Goal: Obtain resource: Obtain resource

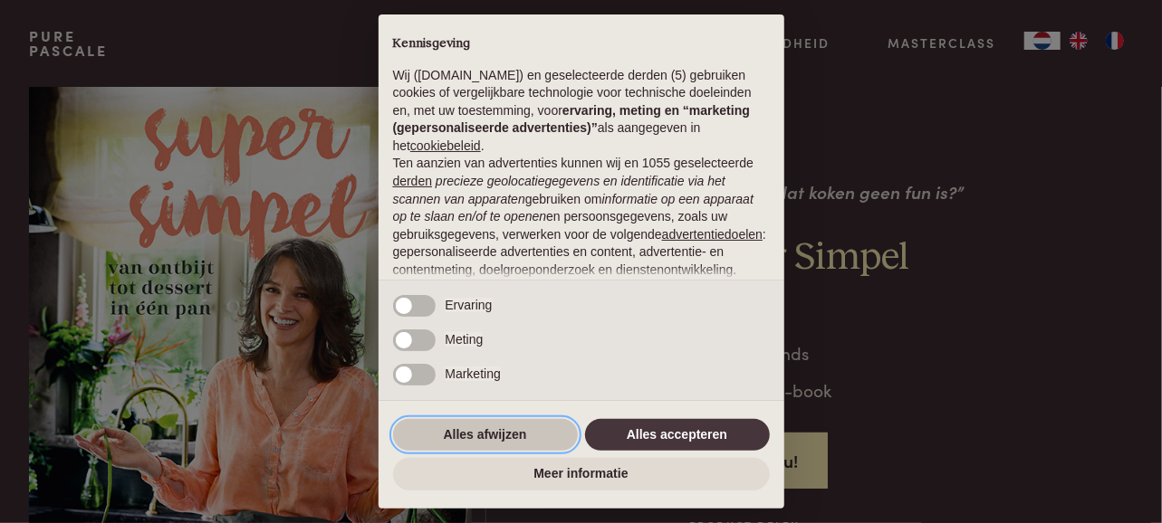
click at [516, 438] on button "Alles afwijzen" at bounding box center [485, 435] width 185 height 33
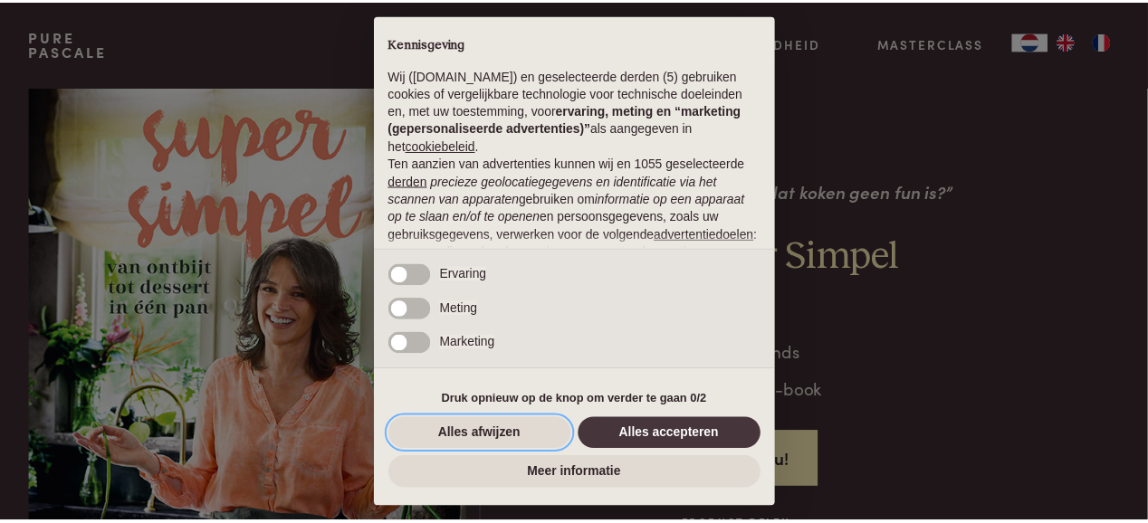
scroll to position [204, 0]
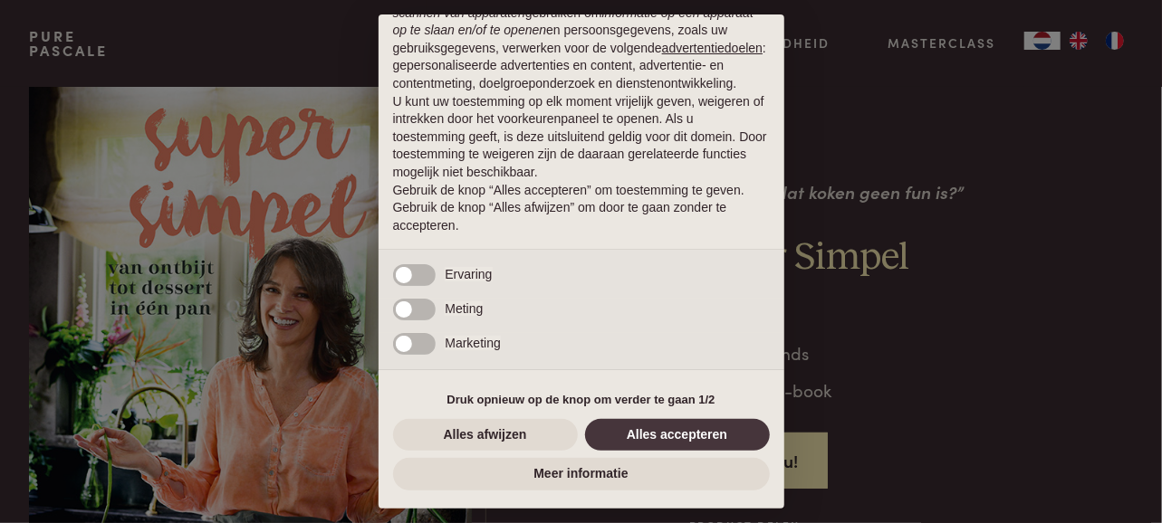
click at [1014, 196] on div "× Kennisgeving Wij (purepascale.com) en geselecteerde derden (5) gebruiken cook…" at bounding box center [581, 261] width 1162 height 523
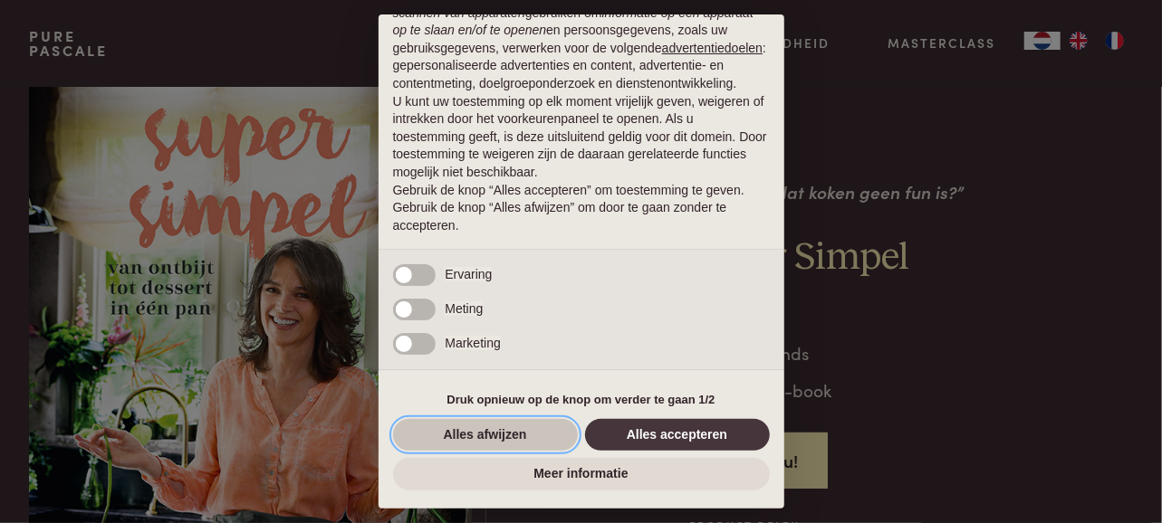
click at [512, 442] on button "Alles afwijzen" at bounding box center [485, 435] width 185 height 33
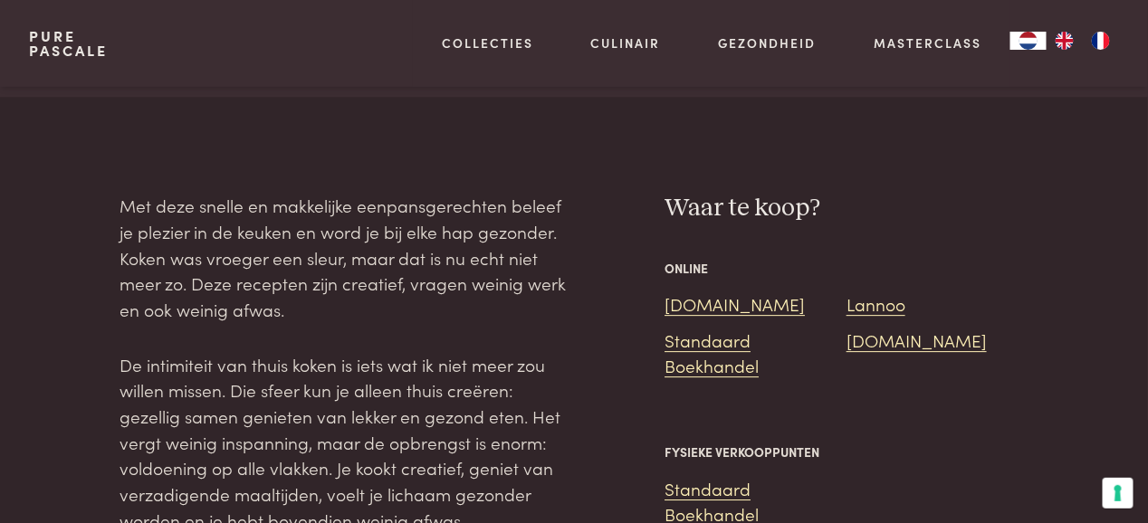
scroll to position [1429, 0]
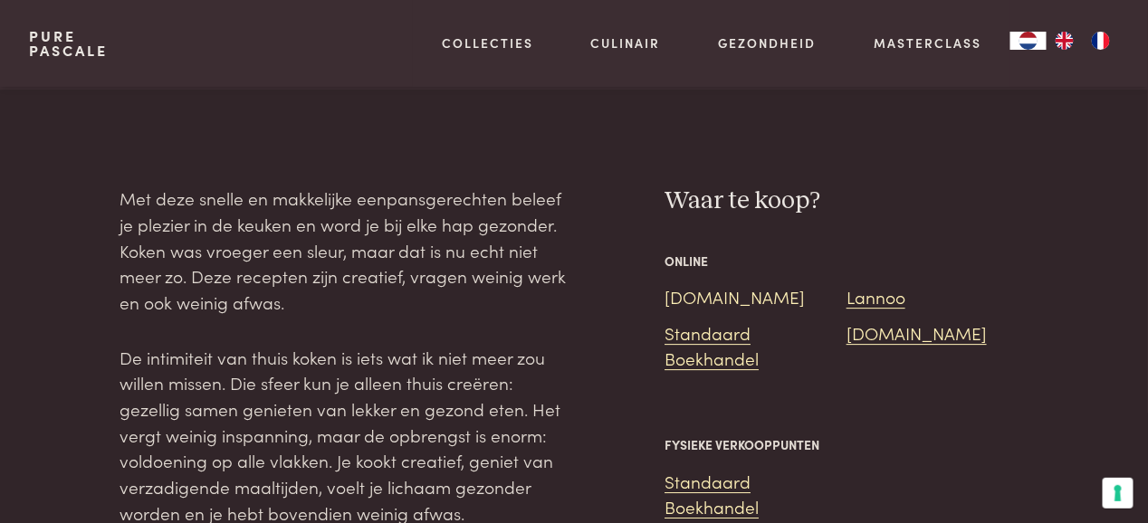
click at [705, 297] on link "Bol.com" at bounding box center [735, 296] width 140 height 24
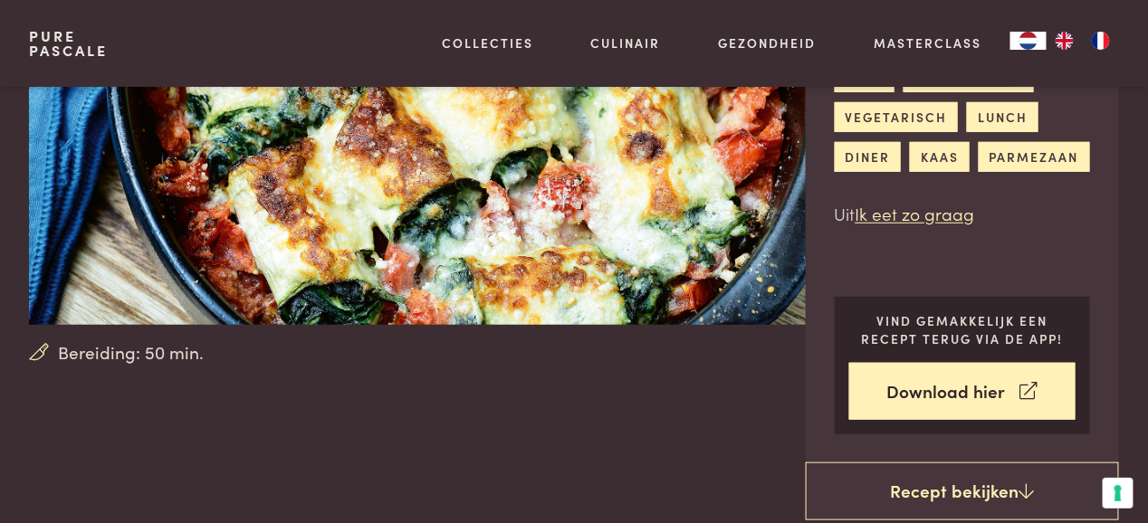
scroll to position [258, 0]
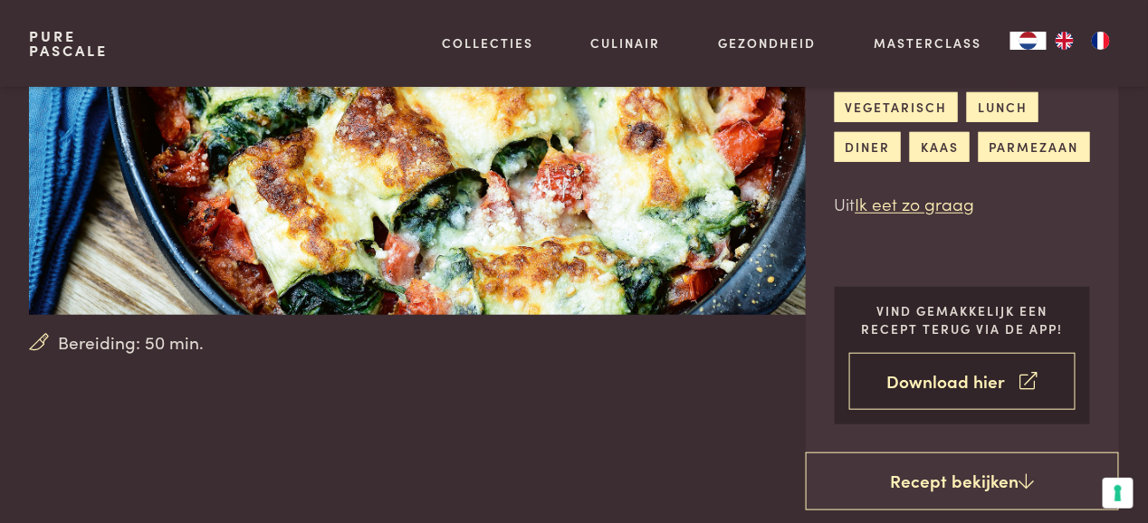
click at [965, 353] on link "Download hier" at bounding box center [962, 381] width 227 height 57
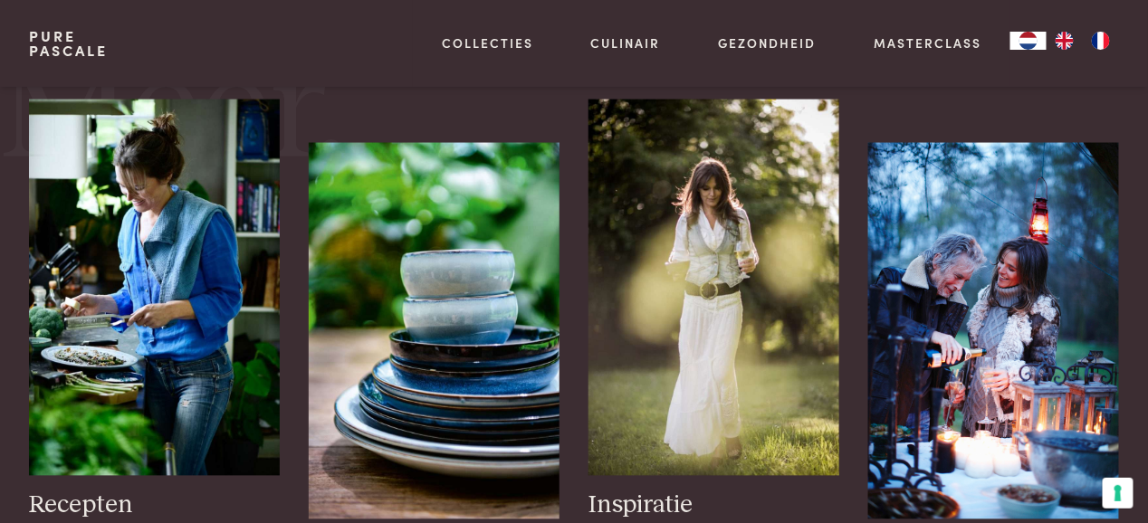
scroll to position [2881, 0]
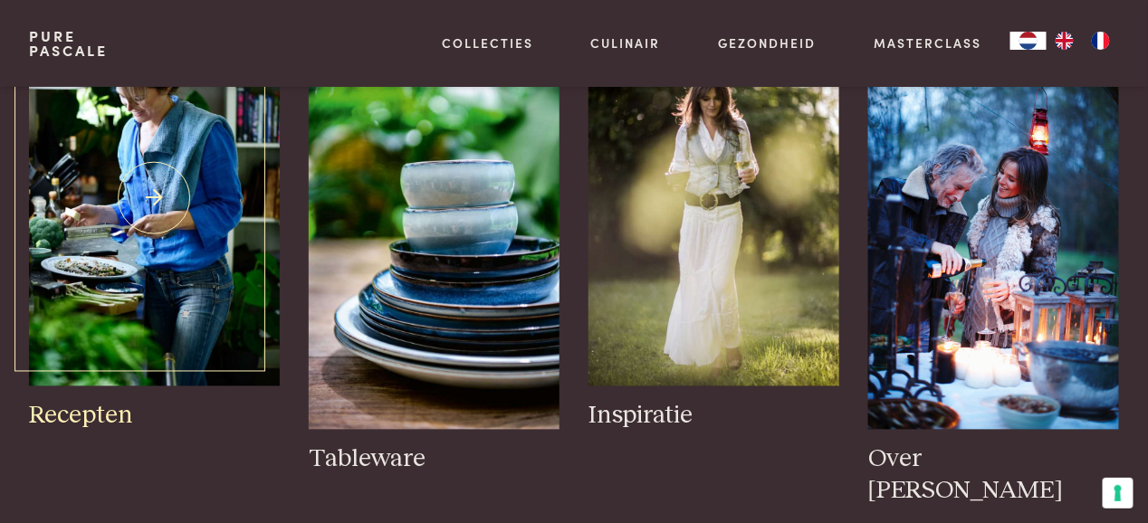
click at [72, 426] on h3 "Recepten" at bounding box center [154, 417] width 251 height 32
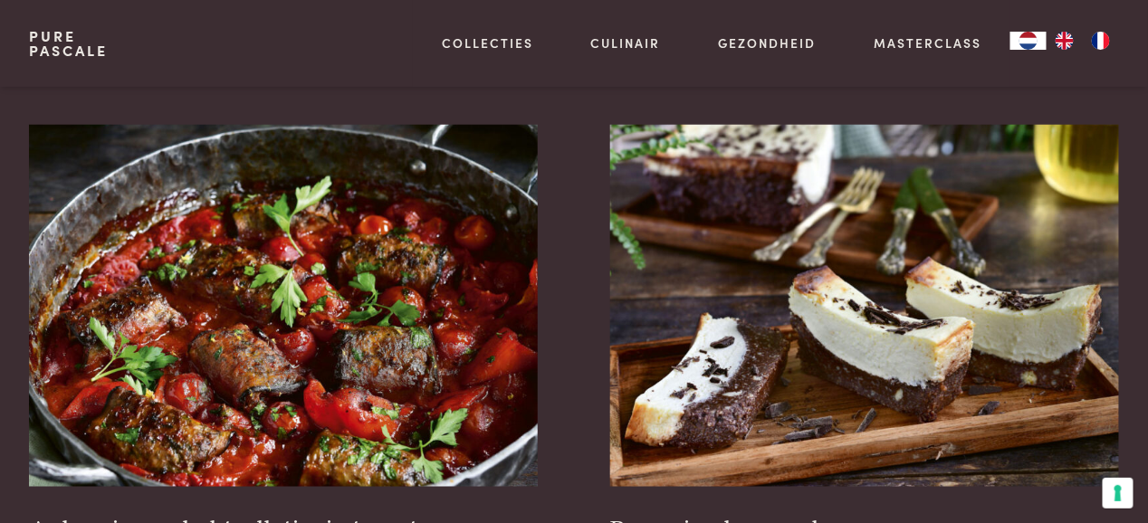
scroll to position [293, 0]
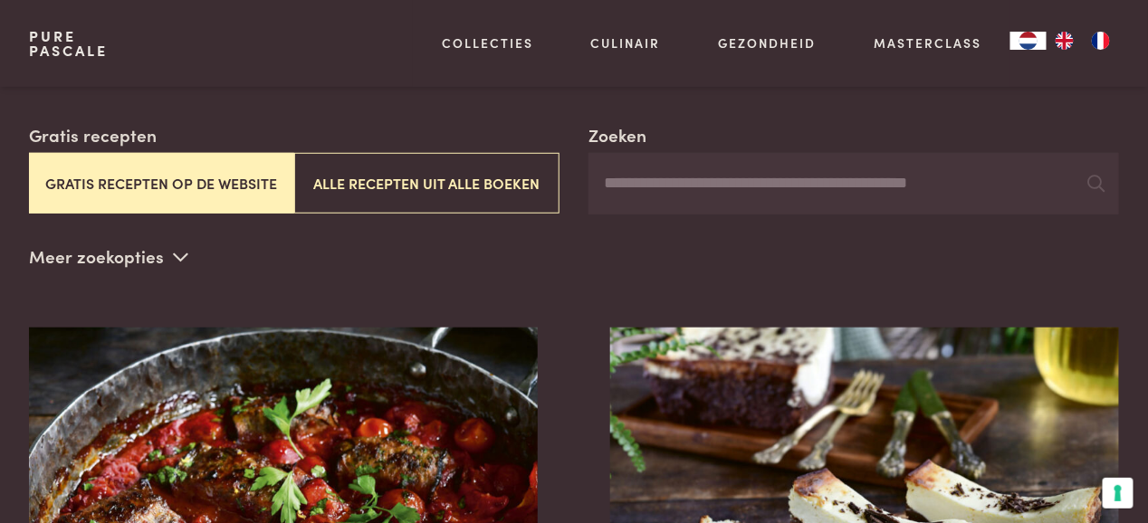
click at [154, 186] on button "Gratis recepten op de website" at bounding box center [161, 183] width 265 height 61
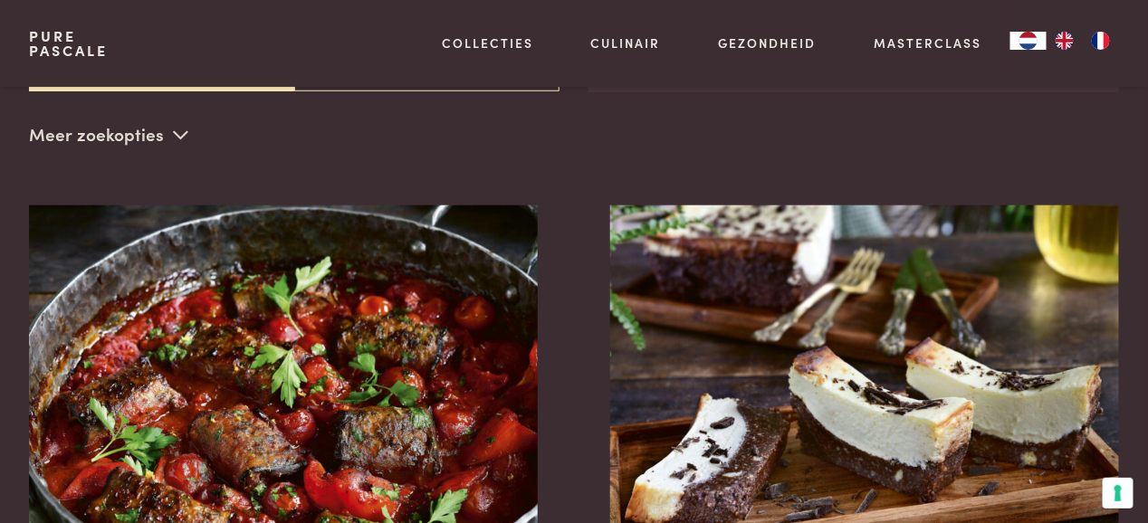
scroll to position [653, 0]
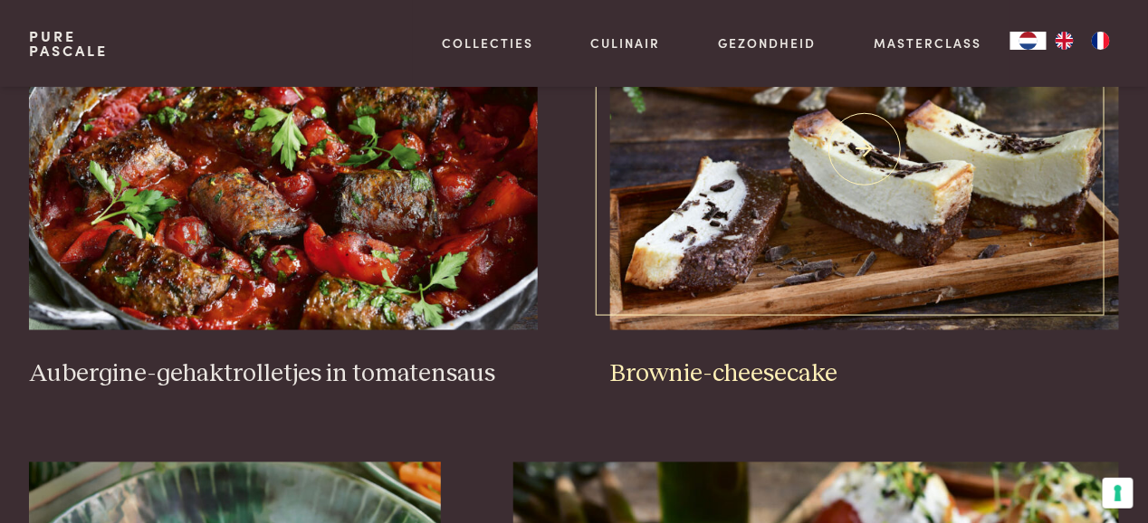
click at [761, 359] on h3 "Brownie-cheesecake" at bounding box center [864, 375] width 509 height 32
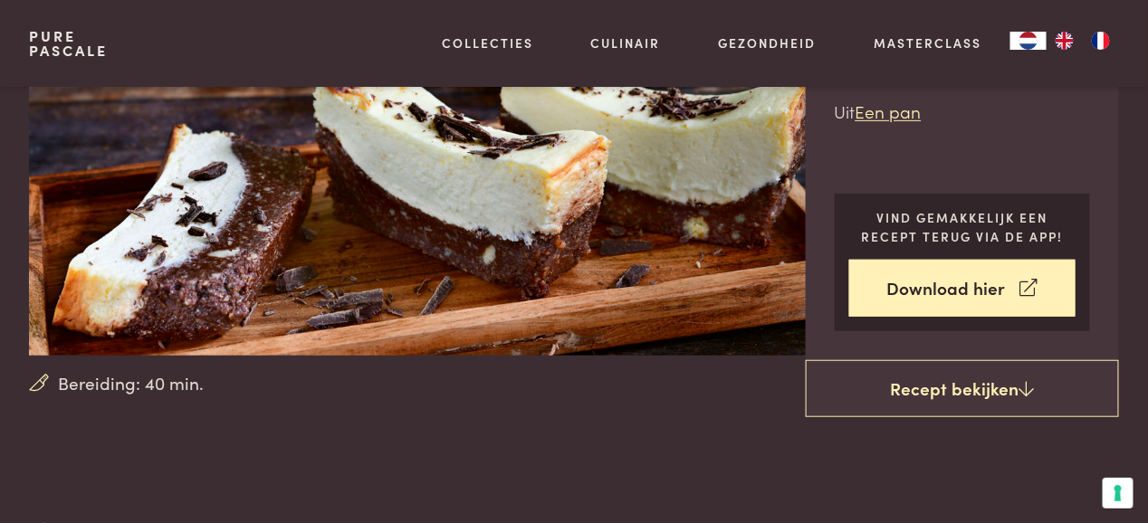
scroll to position [230, 0]
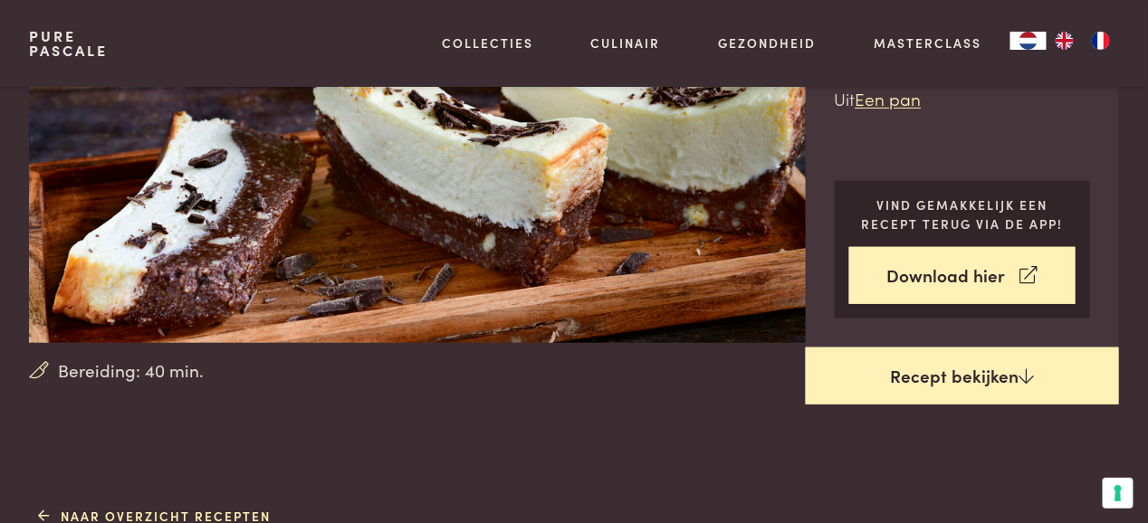
click at [1012, 368] on link "Recept bekijken" at bounding box center [962, 377] width 313 height 58
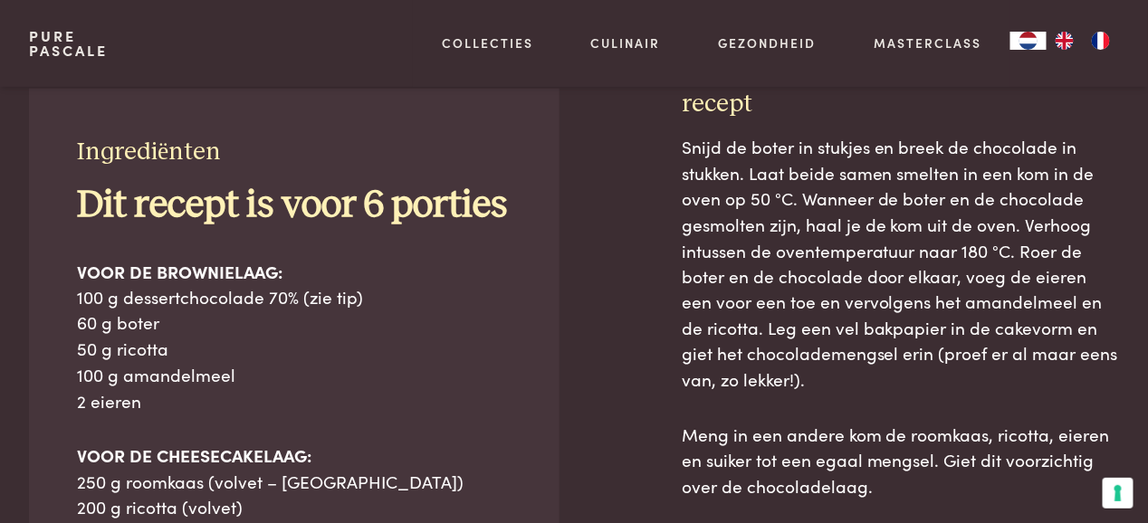
scroll to position [728, 0]
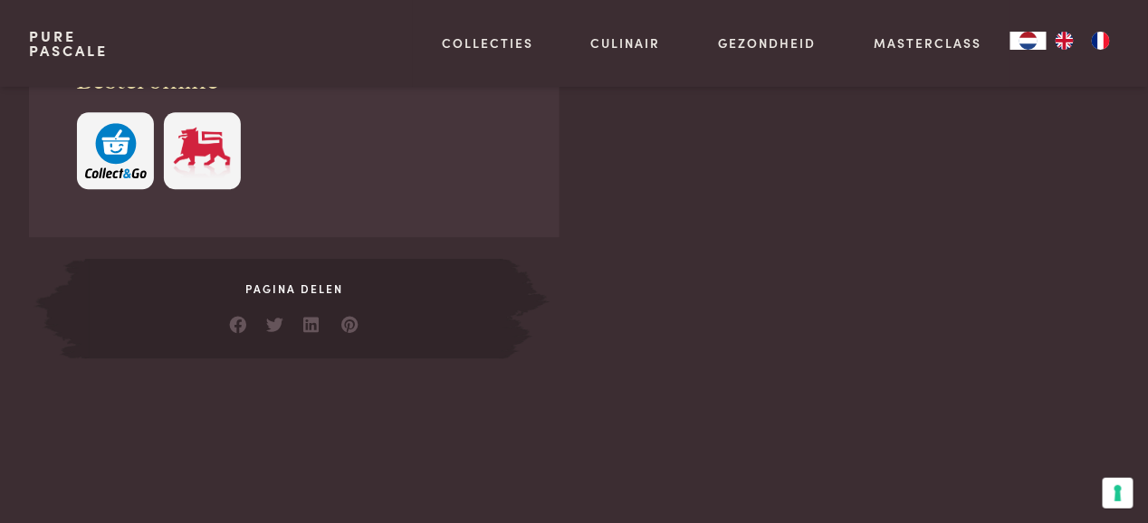
scroll to position [1320, 0]
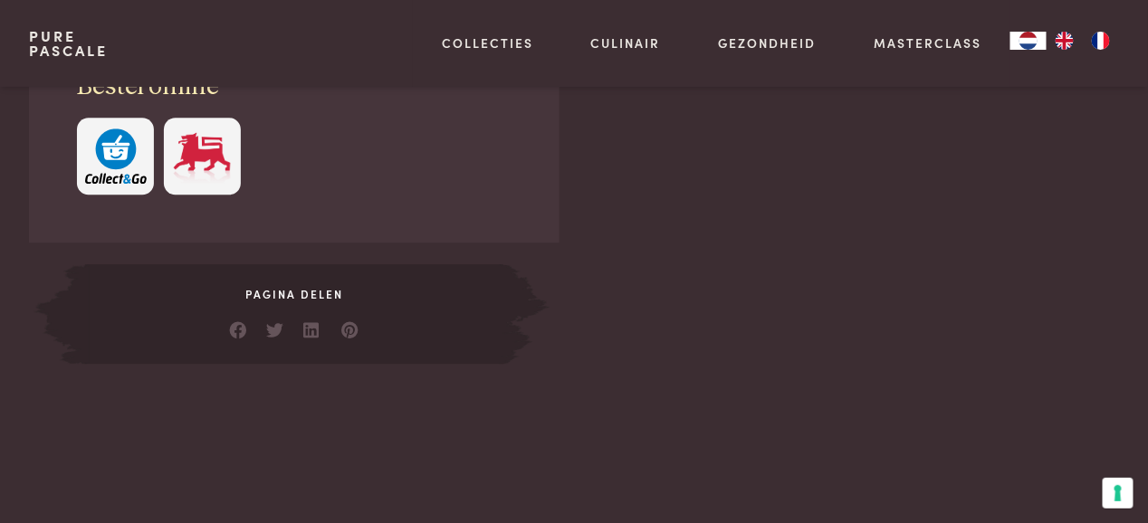
click at [284, 302] on span "Pagina delen" at bounding box center [294, 294] width 418 height 16
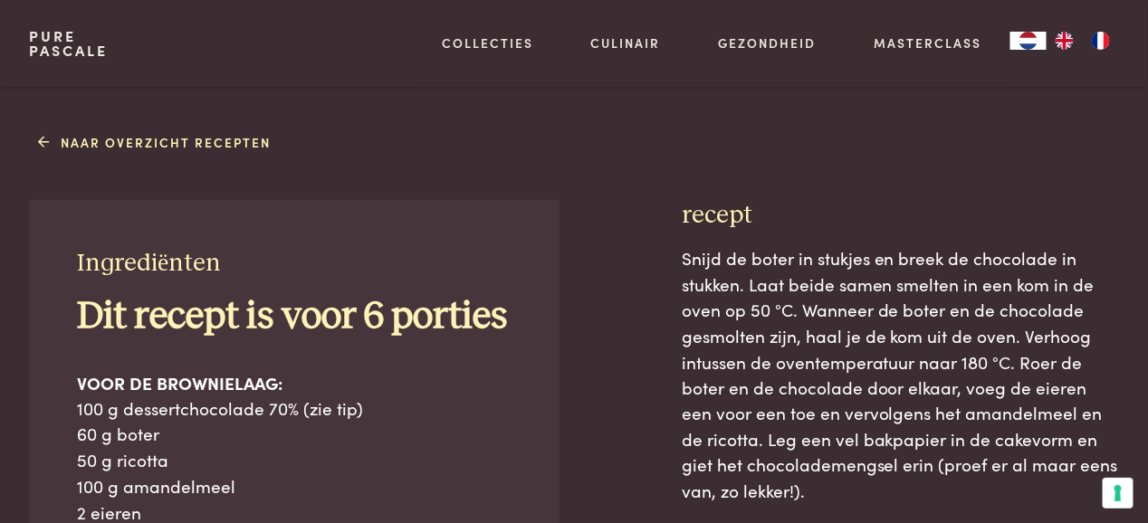
scroll to position [634, 0]
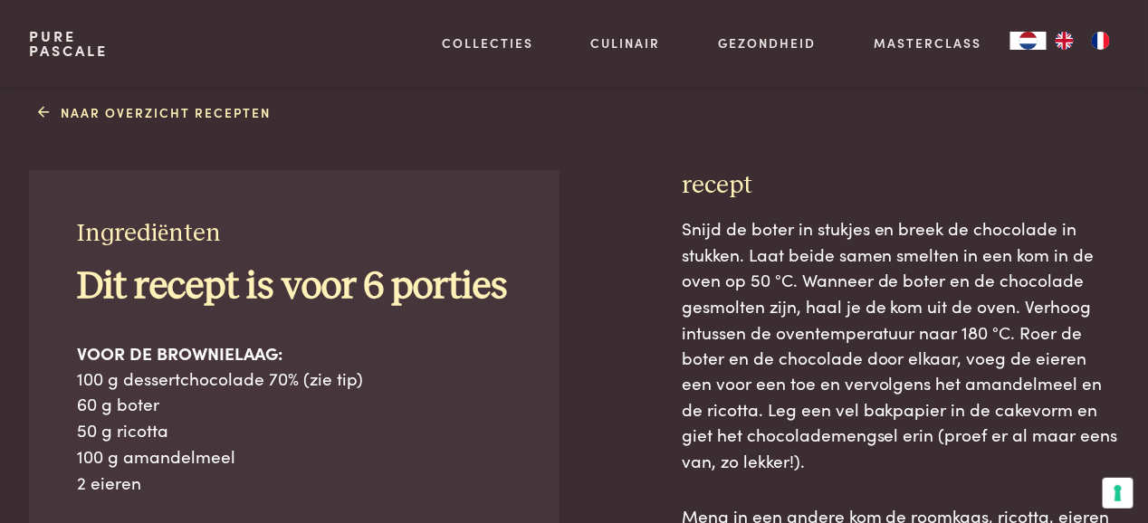
drag, startPoint x: 79, startPoint y: 228, endPoint x: 696, endPoint y: 479, distance: 666.4
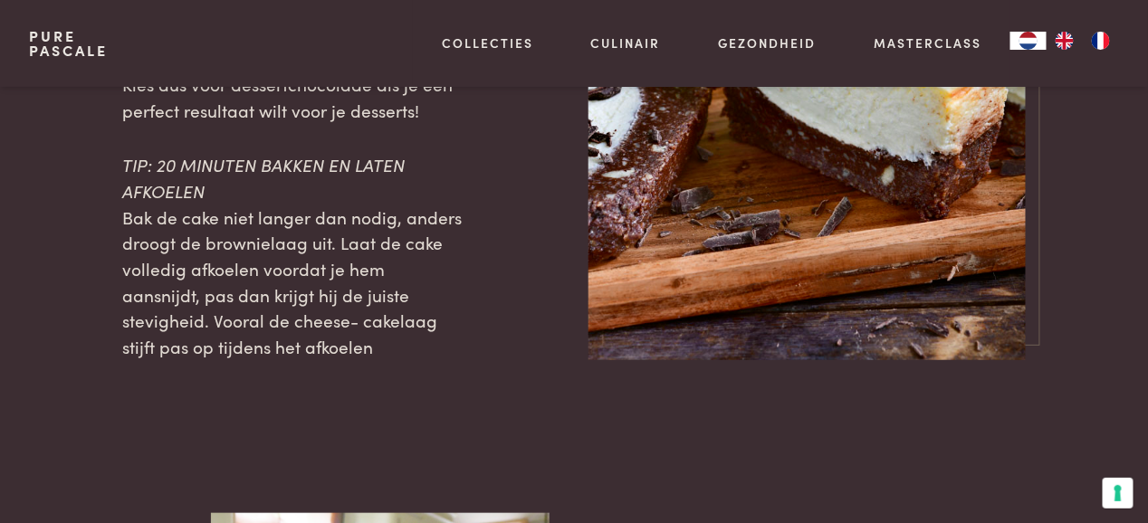
scroll to position [2186, 0]
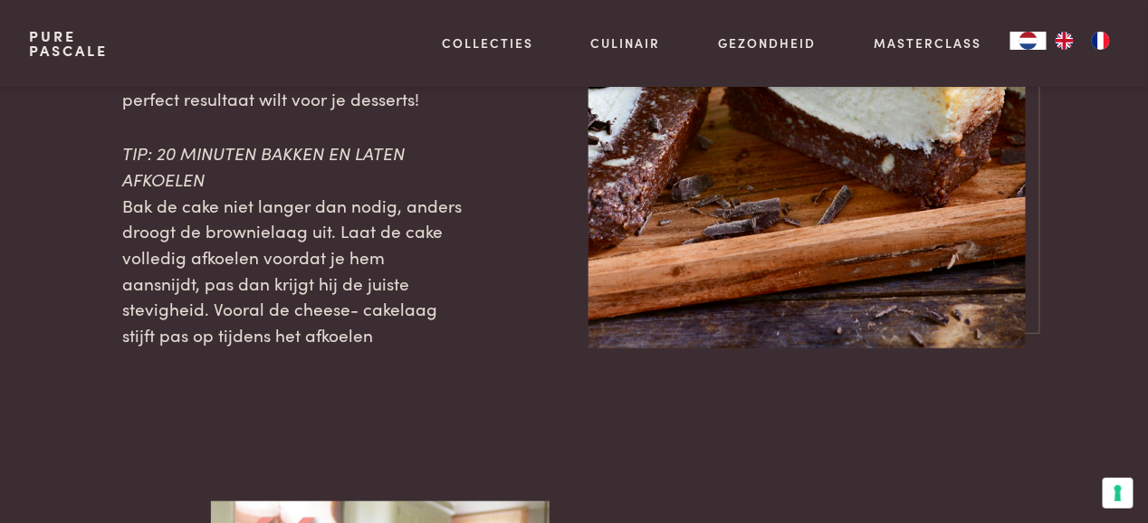
drag, startPoint x: 301, startPoint y: 407, endPoint x: 237, endPoint y: 323, distance: 105.2
click at [237, 323] on span "Bak de cake niet langer dan nodig, anders droogt de brownielaag uit. Laat de ca…" at bounding box center [292, 270] width 340 height 154
copy main "Loremipsumdo Sit ametco ad elit 5 seddoei TEMP IN UTLABOREETD: 815 m aliquaenim…"
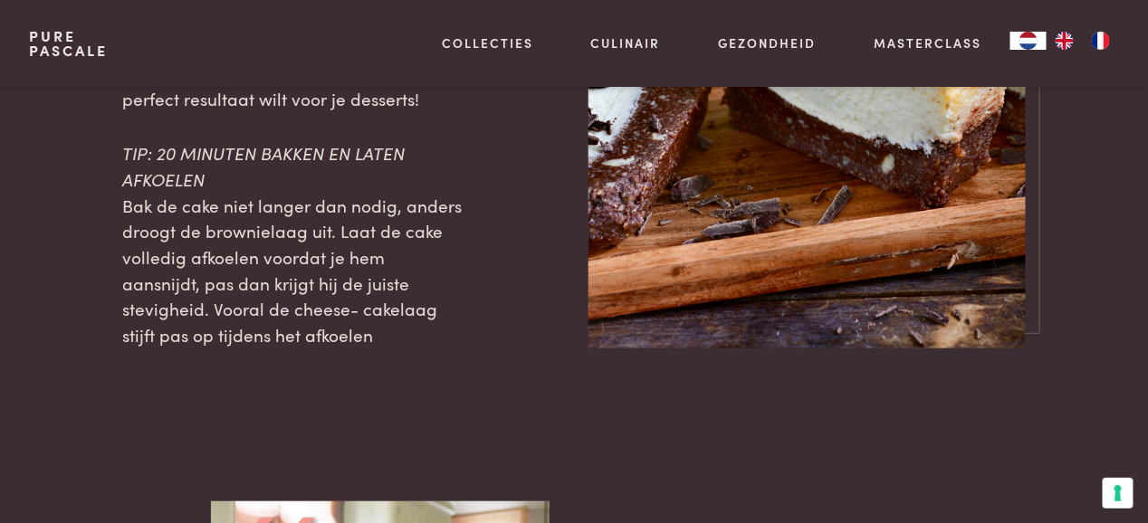
copy main "Loremipsumdo Sit ametco ad elit 5 seddoei TEMP IN UTLABOREETD: 815 m aliquaenim…"
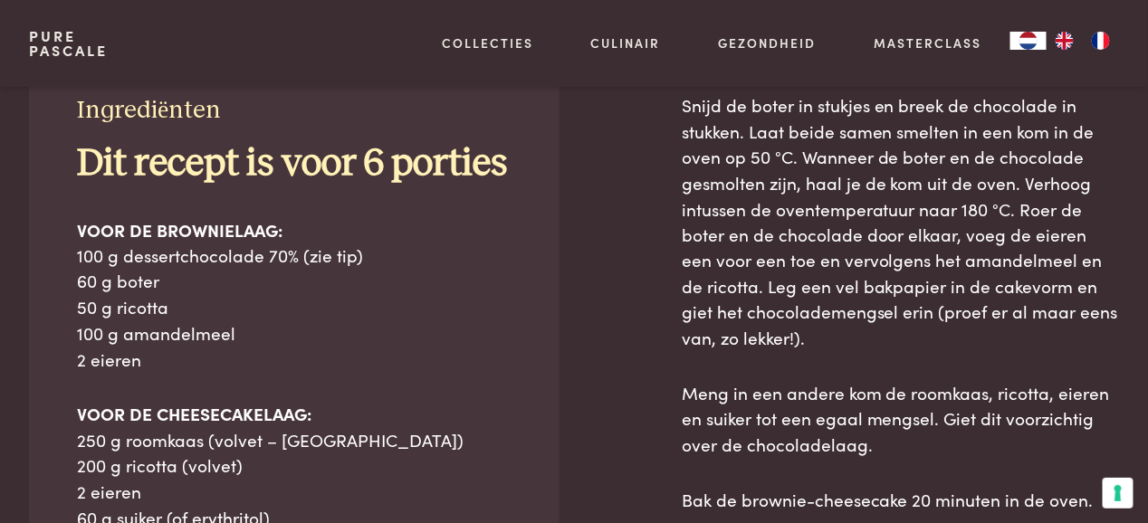
scroll to position [143, 0]
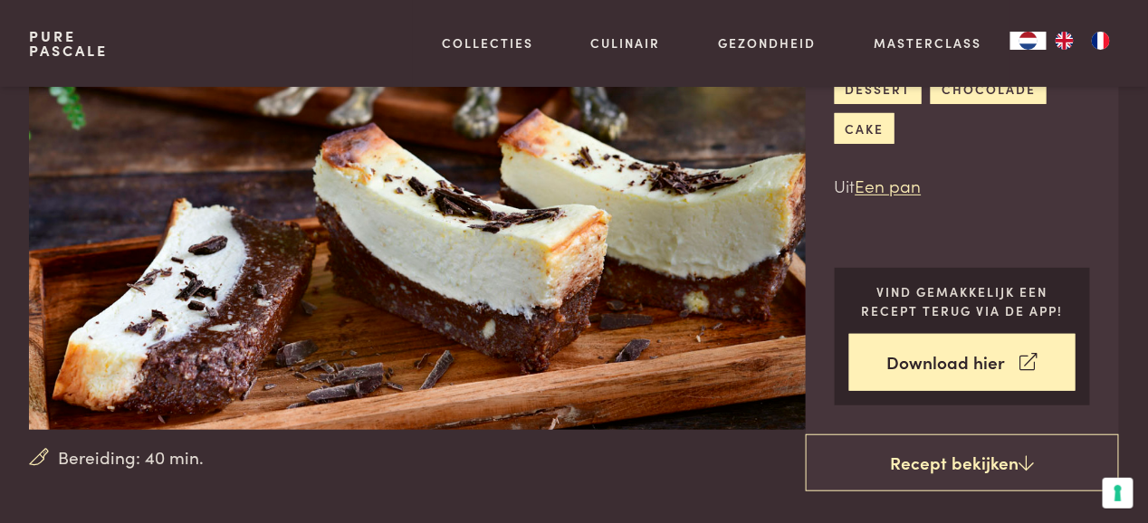
click at [428, 217] on img at bounding box center [434, 187] width 810 height 486
